Goal: Information Seeking & Learning: Learn about a topic

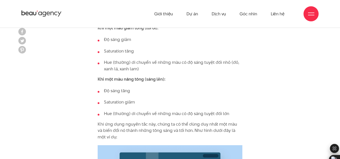
scroll to position [1785, 0]
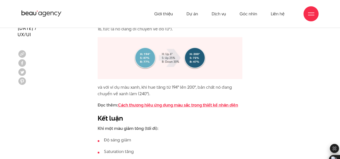
click at [162, 106] on link "Cách thương hiệu ứng dụng màu sắc trong thiết kế nhận diện" at bounding box center [178, 105] width 120 height 6
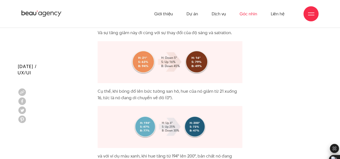
scroll to position [1710, 0]
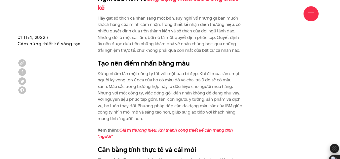
scroll to position [930, 0]
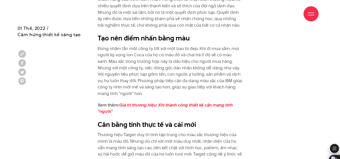
click at [207, 61] on p "Đừng nhầm lẫn một công ty tốt với một bao bì đẹp. Khi đi mua sắm, mọi người kỳ …" at bounding box center [170, 72] width 145 height 52
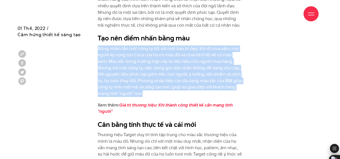
click at [207, 61] on p "Đừng nhầm lẫn một công ty tốt với một bao bì đẹp. Khi đi mua sắm, mọi người kỳ …" at bounding box center [170, 72] width 145 height 52
click at [187, 68] on p "Đừng nhầm lẫn một công ty tốt với một bao bì đẹp. Khi đi mua sắm, mọi người kỳ …" at bounding box center [170, 72] width 145 height 52
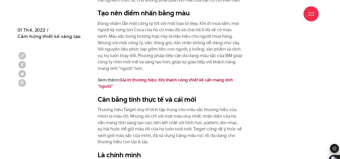
scroll to position [1031, 0]
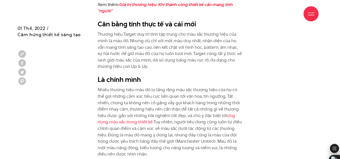
click at [171, 44] on p "Thương hiệu Target duy trì tính tập trung cho màu sắc thương hiệu của mình là m…" at bounding box center [170, 50] width 145 height 39
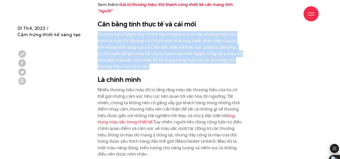
click at [171, 44] on p "Thương hiệu Target duy trì tính tập trung cho màu sắc thương hiệu của mình là m…" at bounding box center [170, 50] width 145 height 39
click at [163, 49] on p "Thương hiệu Target duy trì tính tập trung cho màu sắc thương hiệu của mình là m…" at bounding box center [170, 50] width 145 height 39
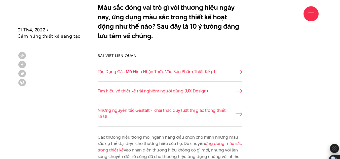
scroll to position [302, 0]
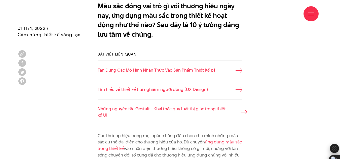
click at [170, 108] on link "Những nguyên tắc Gestalt - Khai thác quy luật thị giác trong thiết kế UI" at bounding box center [170, 112] width 145 height 13
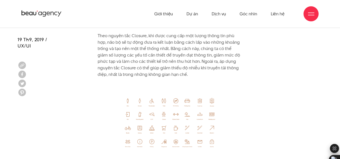
scroll to position [2389, 0]
